Goal: Transaction & Acquisition: Book appointment/travel/reservation

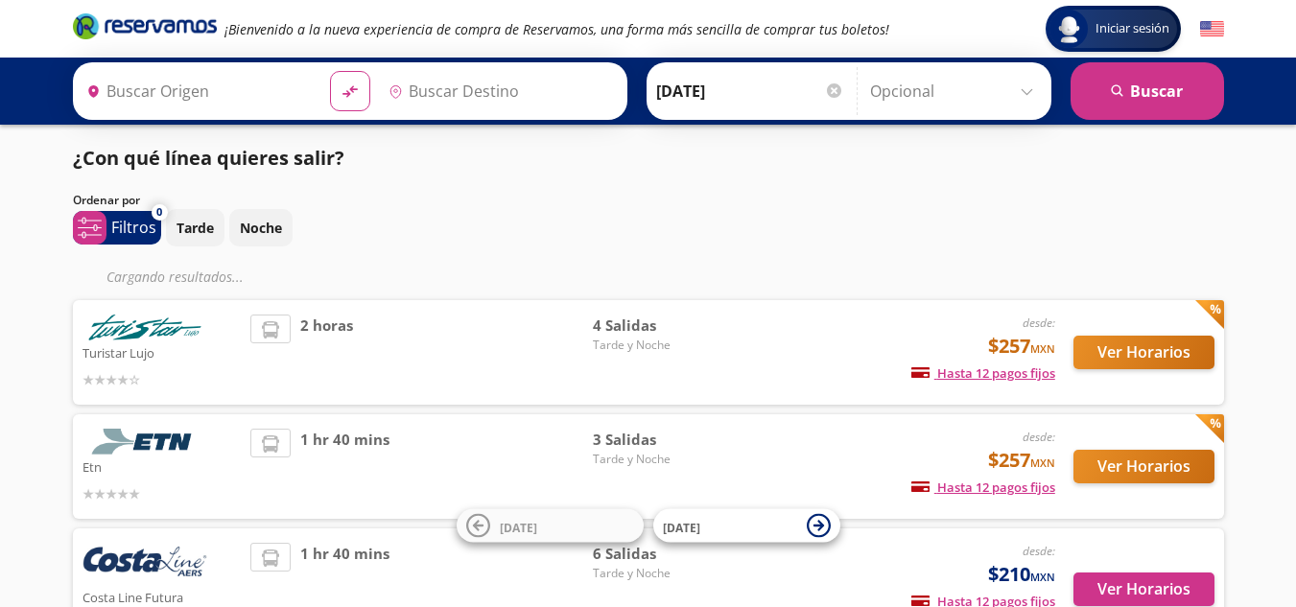
type input "[GEOGRAPHIC_DATA], [GEOGRAPHIC_DATA]"
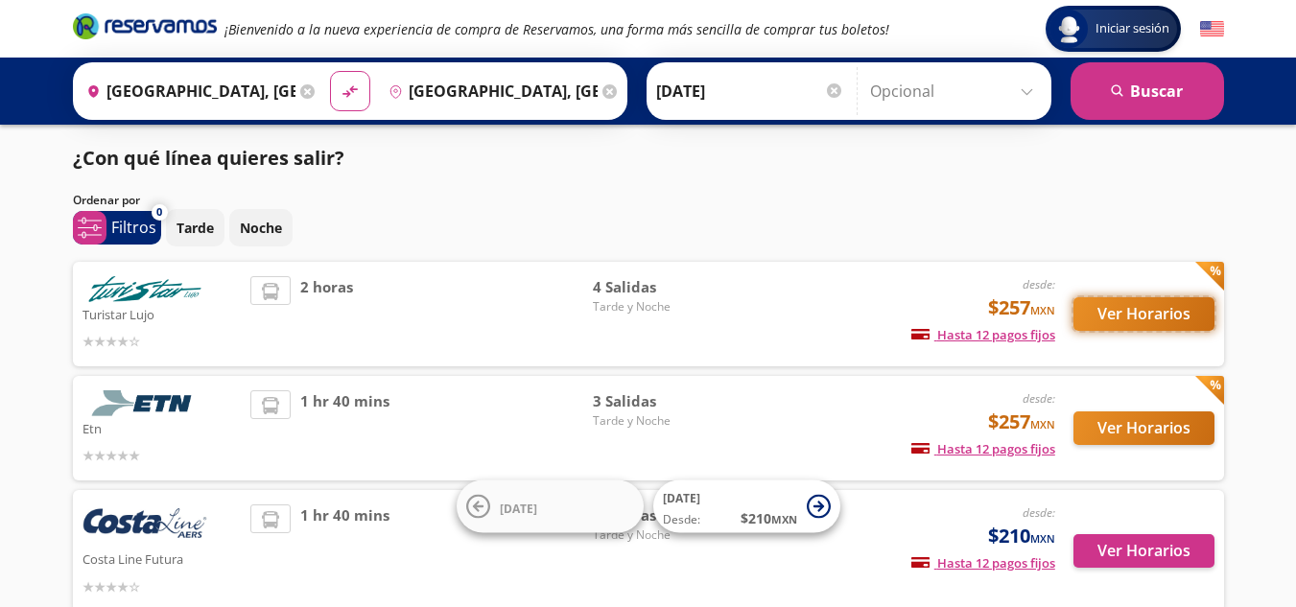
click at [1149, 307] on button "Ver Horarios" at bounding box center [1143, 314] width 141 height 34
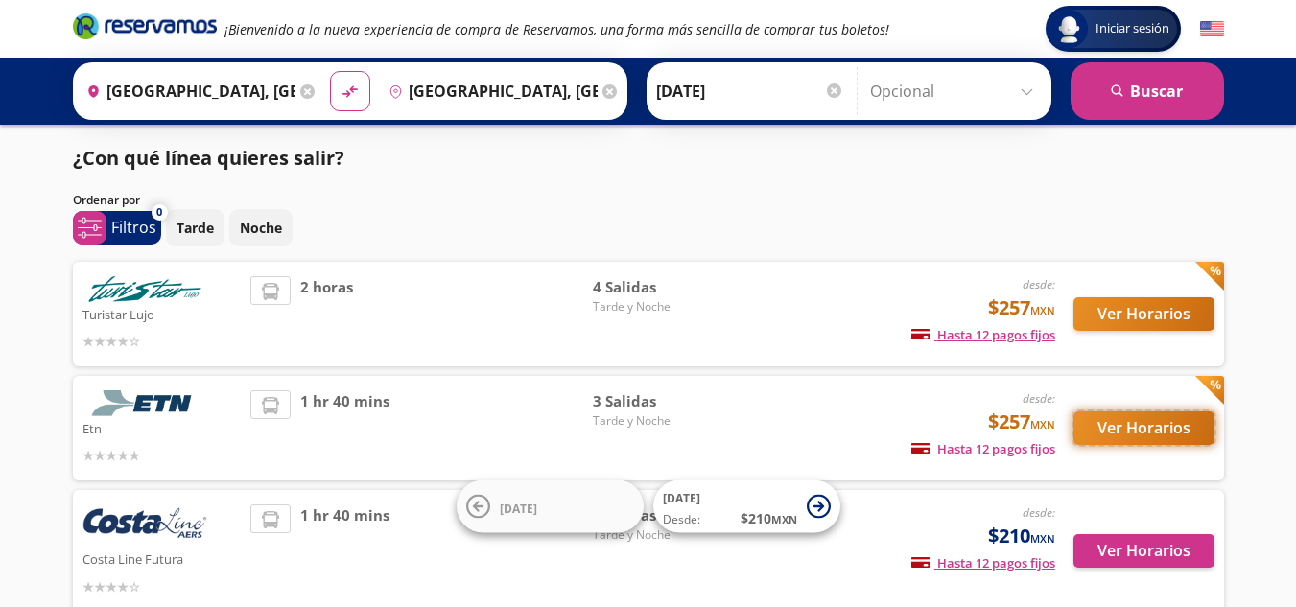
click at [1154, 425] on button "Ver Horarios" at bounding box center [1143, 429] width 141 height 34
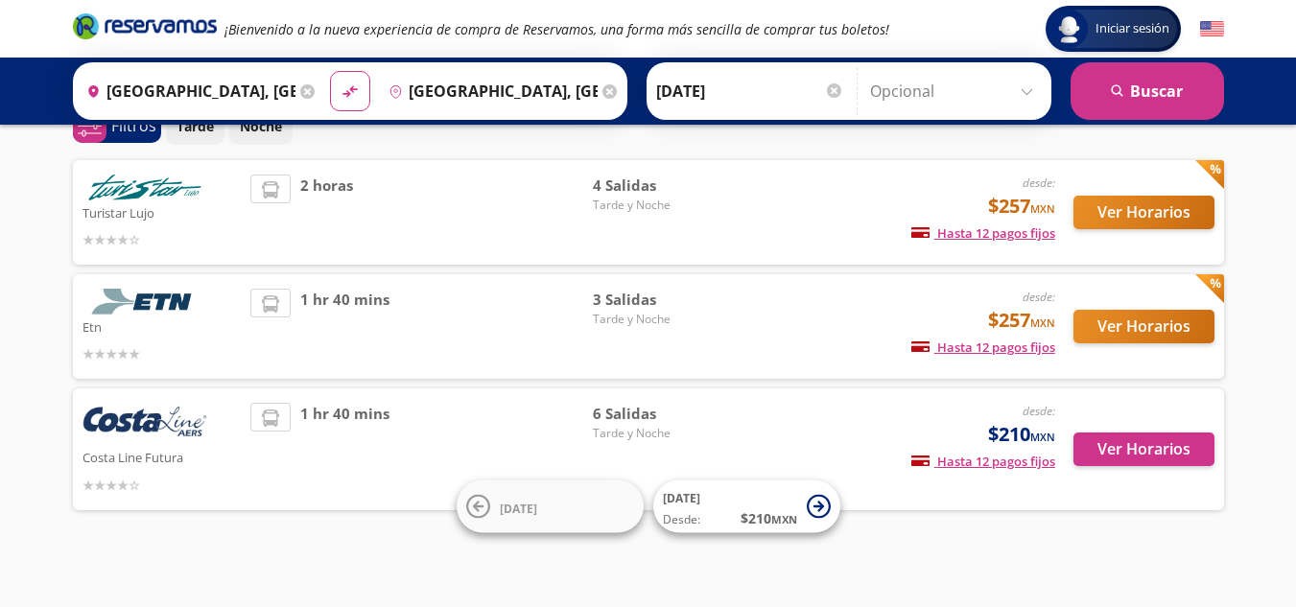
scroll to position [110, 0]
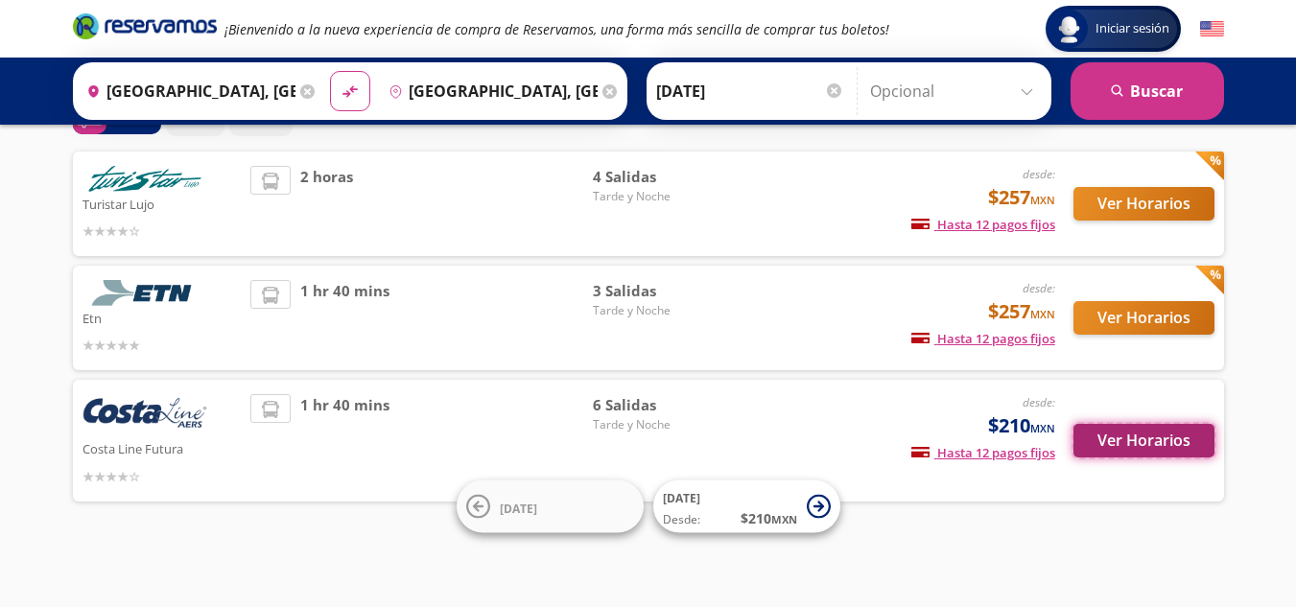
click at [1143, 443] on button "Ver Horarios" at bounding box center [1143, 441] width 141 height 34
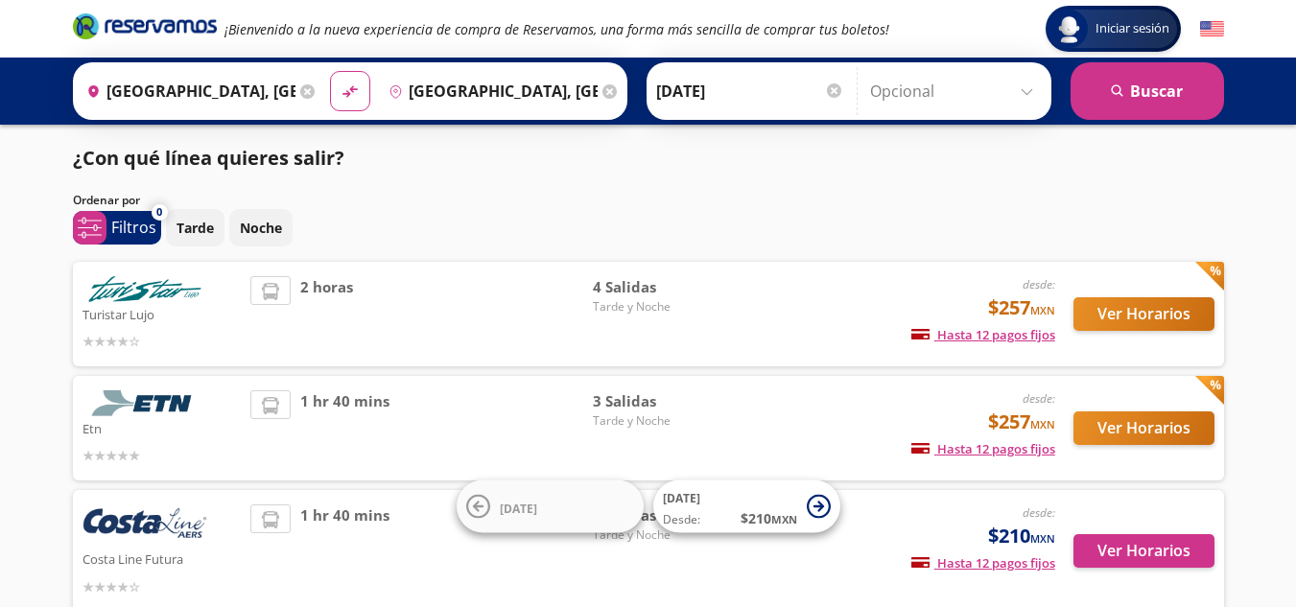
scroll to position [110, 0]
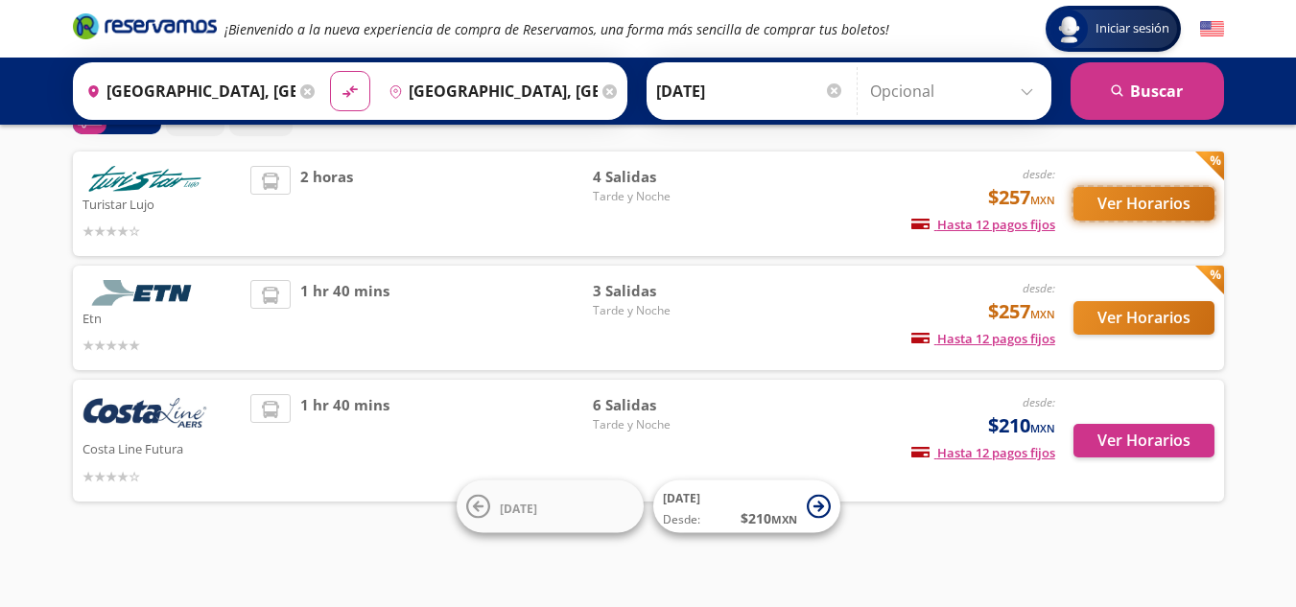
click at [1131, 200] on button "Ver Horarios" at bounding box center [1143, 204] width 141 height 34
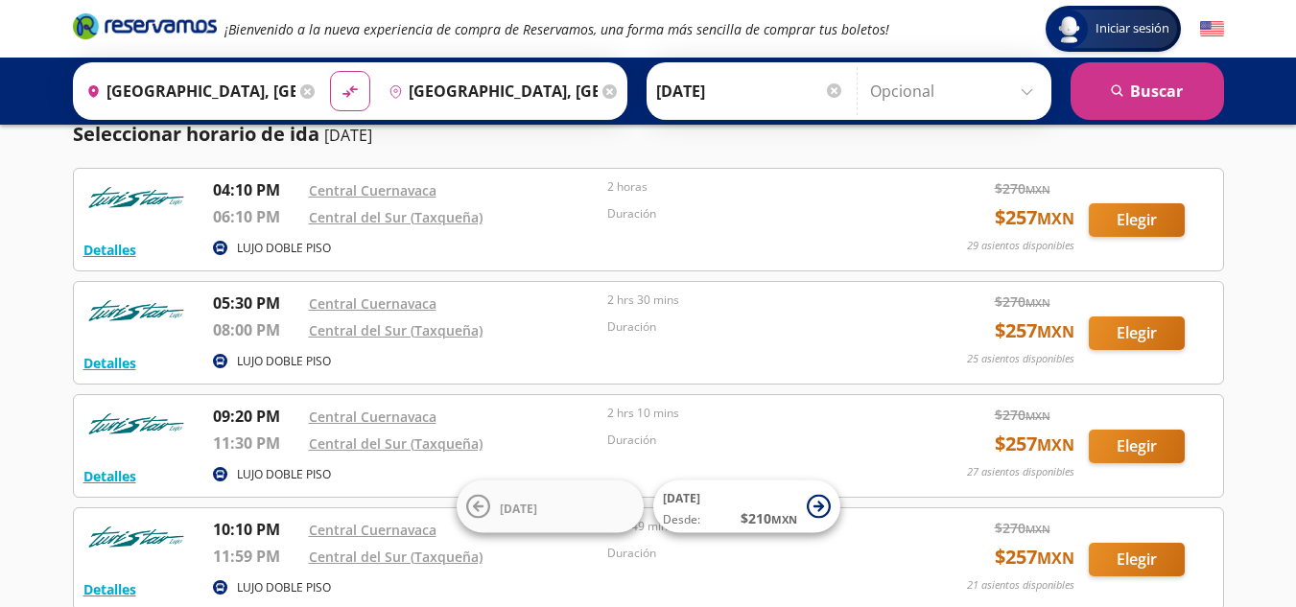
scroll to position [71, 0]
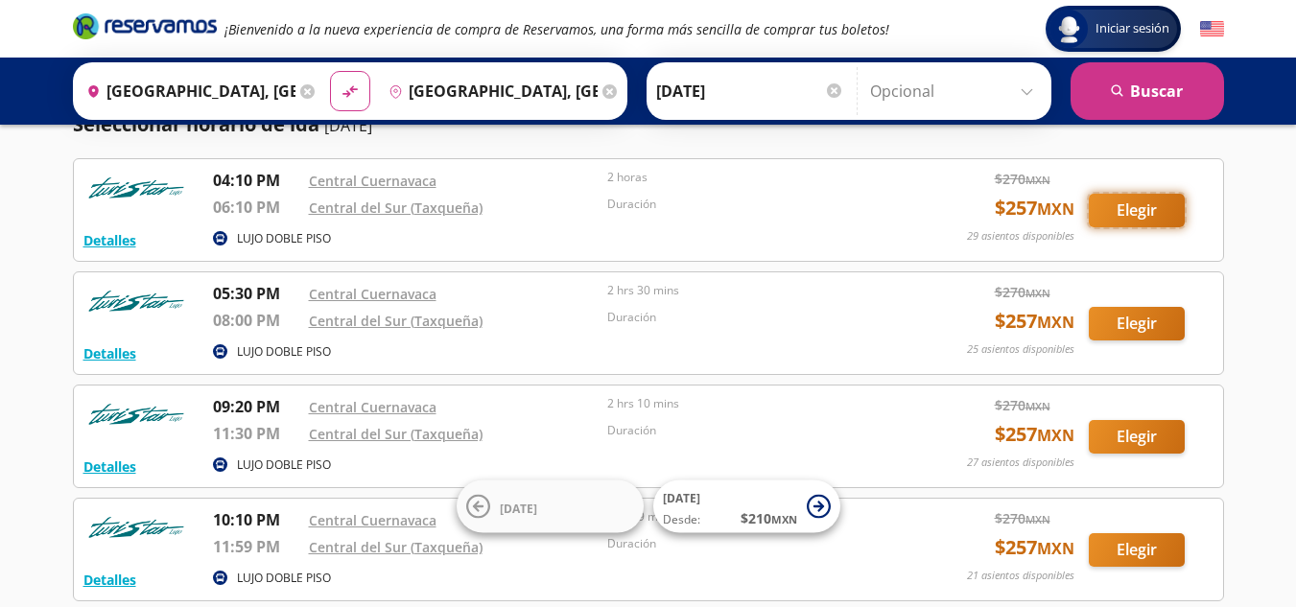
click at [1128, 199] on button "Elegir" at bounding box center [1137, 211] width 96 height 34
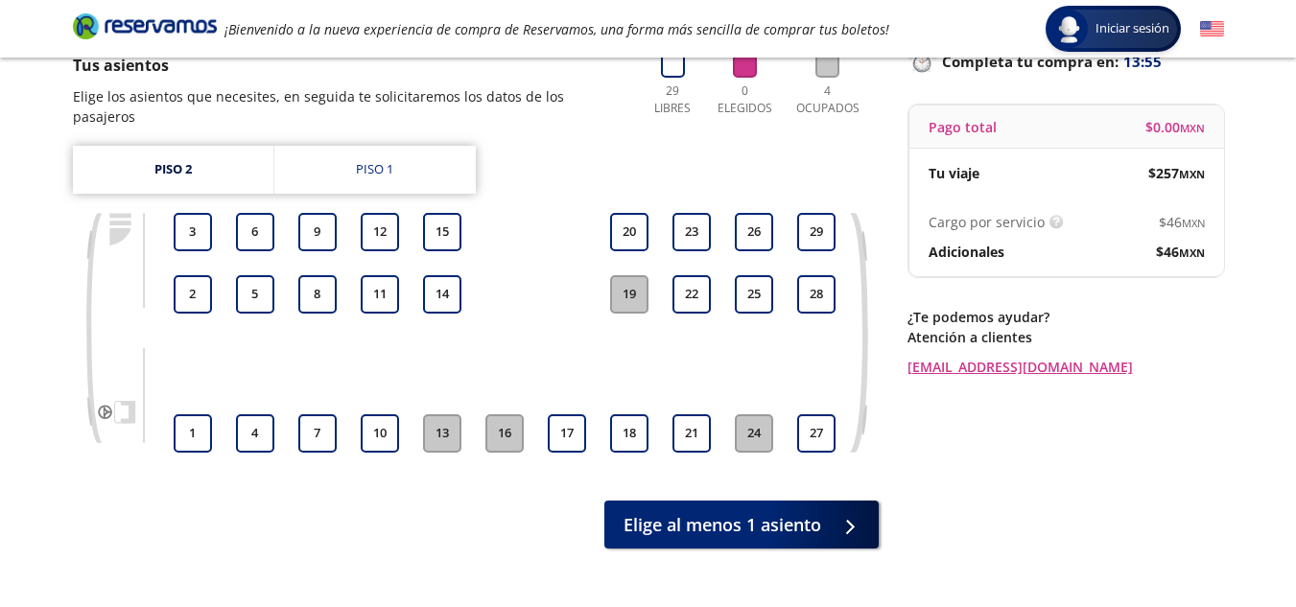
scroll to position [191, 0]
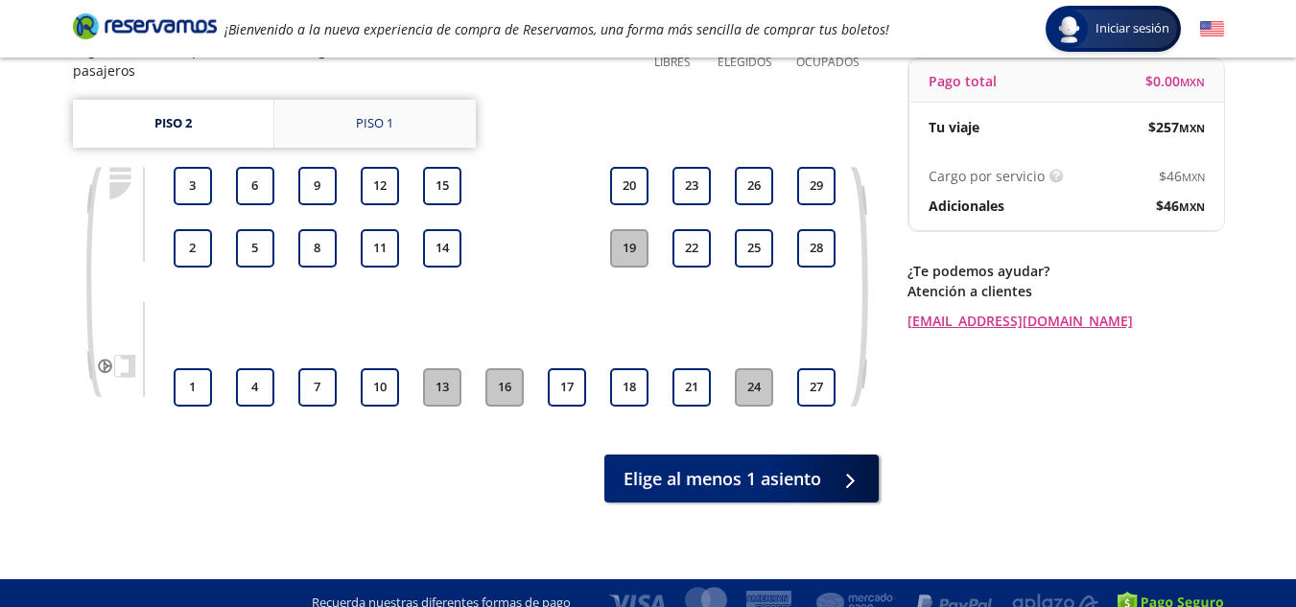
click at [374, 100] on link "Piso 1" at bounding box center [374, 124] width 201 height 48
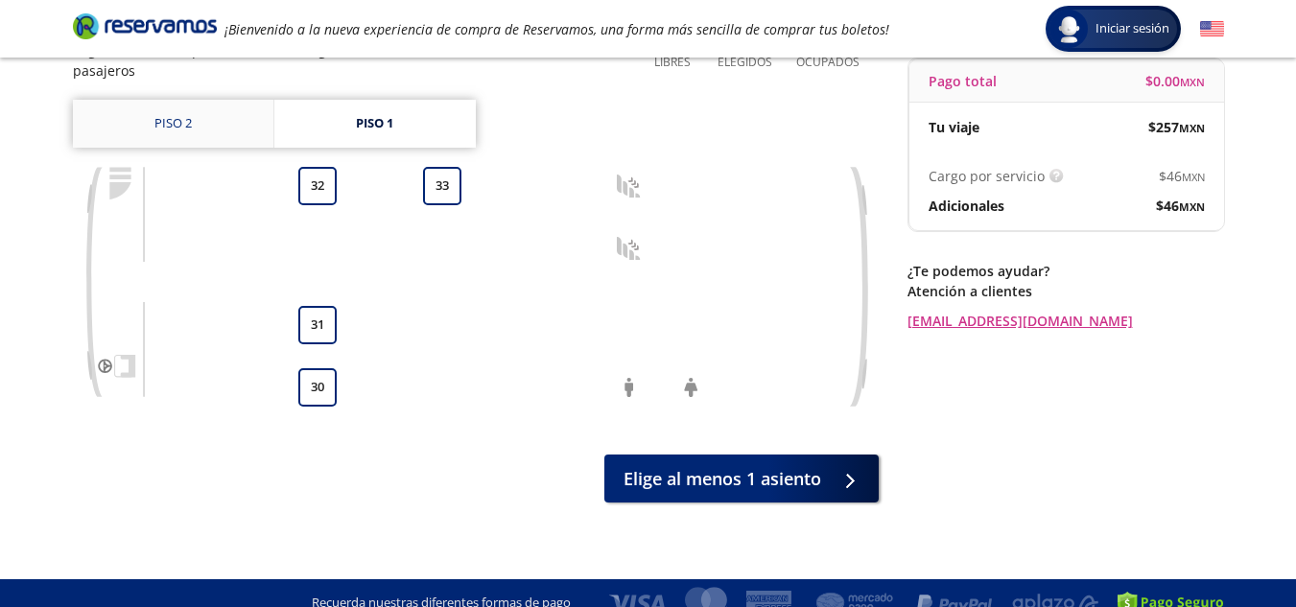
click at [178, 111] on link "Piso 2" at bounding box center [173, 124] width 200 height 48
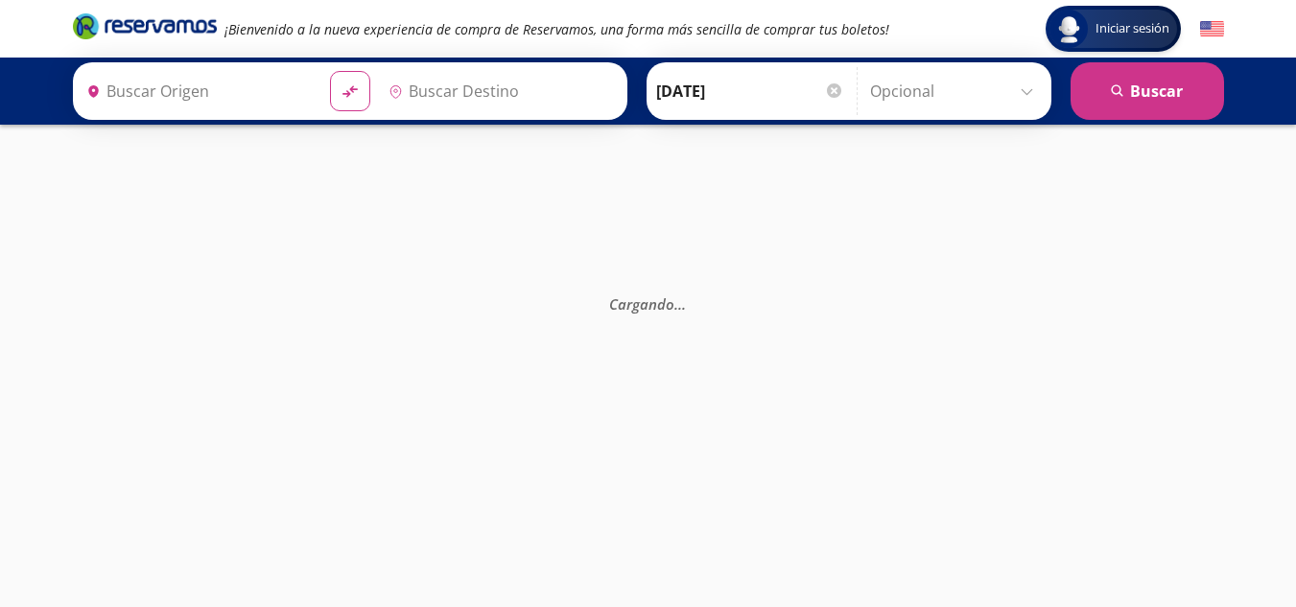
type input "[GEOGRAPHIC_DATA], [GEOGRAPHIC_DATA]"
